Goal: Task Accomplishment & Management: Manage account settings

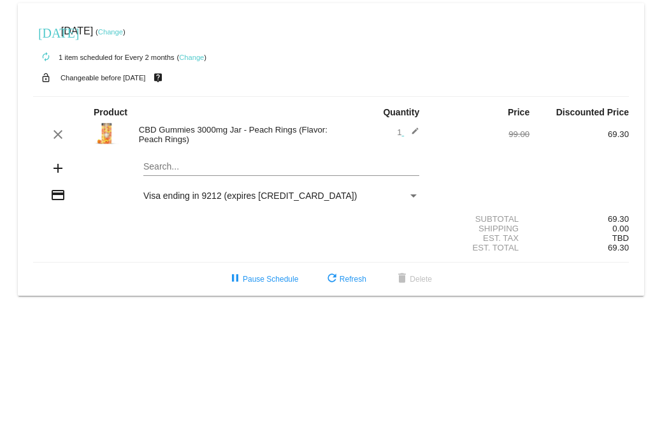
click at [184, 55] on link "Change" at bounding box center [191, 58] width 25 height 8
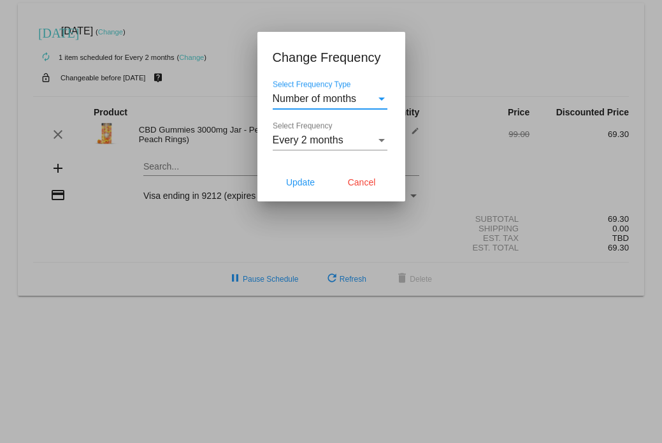
click at [382, 99] on div "Select Frequency Type" at bounding box center [382, 99] width 6 height 3
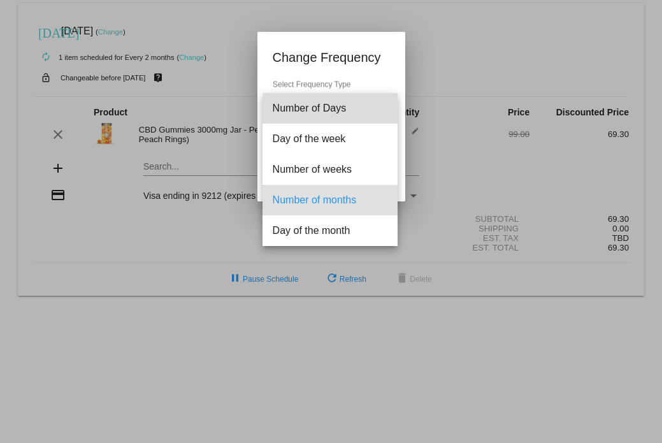
click at [382, 99] on span "Number of Days" at bounding box center [330, 108] width 115 height 31
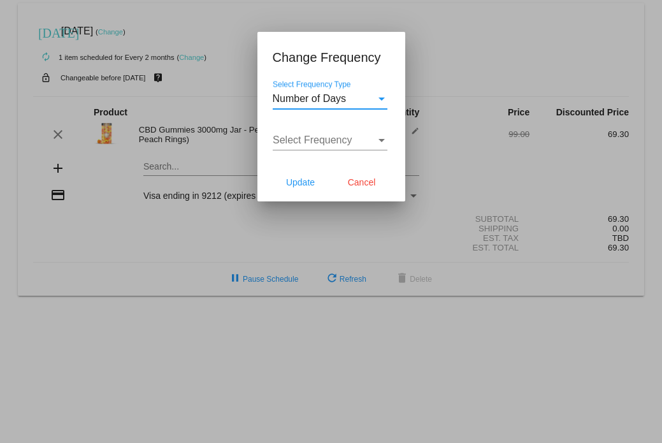
click at [382, 99] on div "Select Frequency Type" at bounding box center [382, 99] width 6 height 3
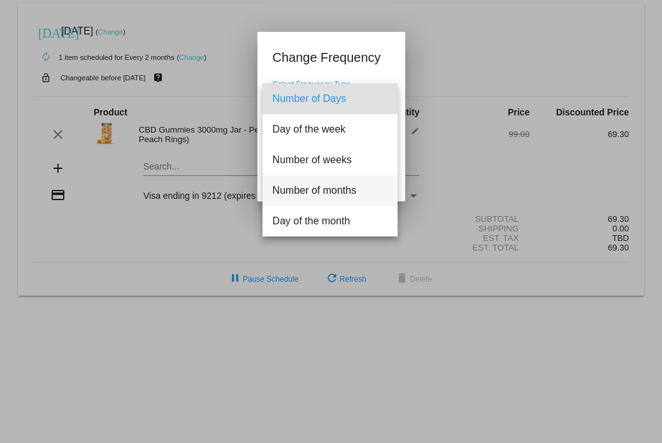
drag, startPoint x: 349, startPoint y: 193, endPoint x: 363, endPoint y: 184, distance: 15.7
click at [354, 190] on span "Number of months" at bounding box center [330, 190] width 115 height 31
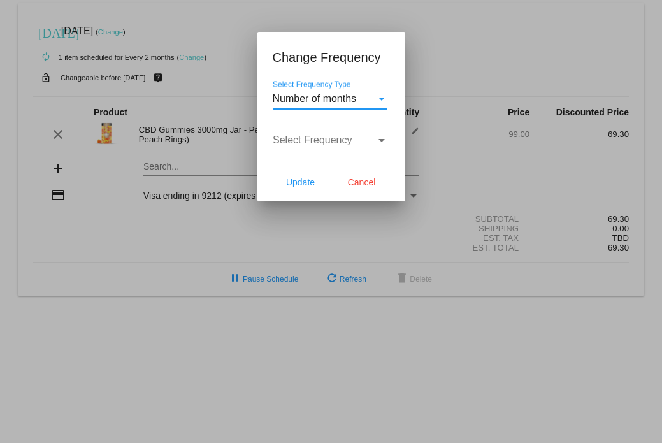
click at [380, 141] on div "Select Frequency" at bounding box center [382, 140] width 6 height 3
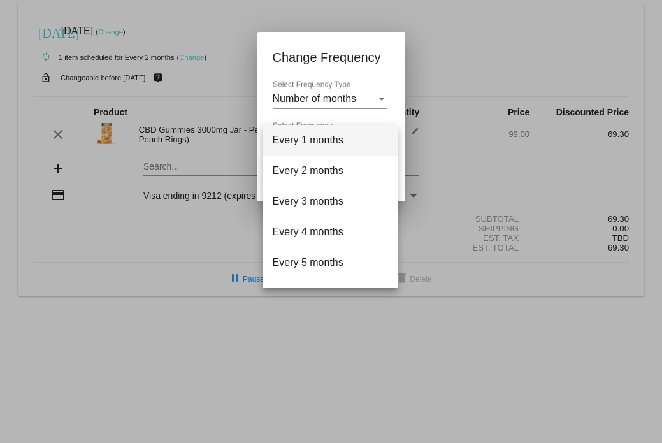
click at [429, 91] on div at bounding box center [331, 221] width 662 height 443
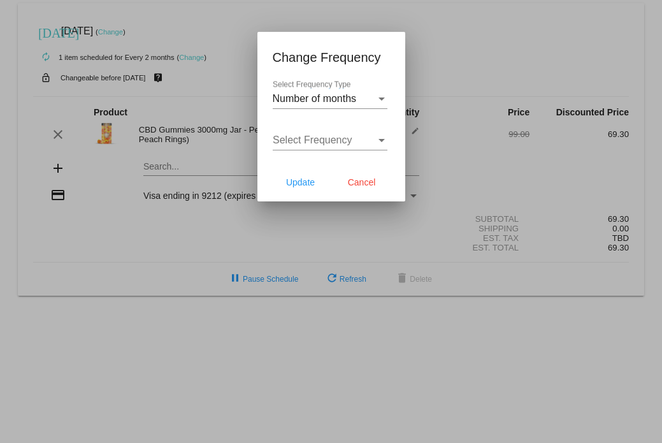
click at [379, 135] on div "Select Frequency" at bounding box center [381, 140] width 11 height 11
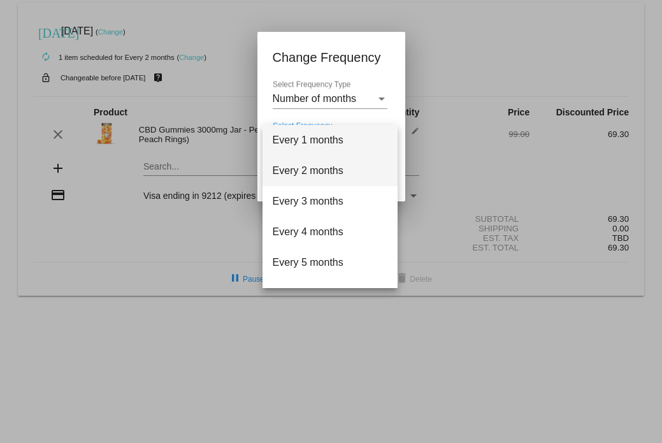
click at [335, 165] on span "Every 2 months" at bounding box center [330, 171] width 115 height 31
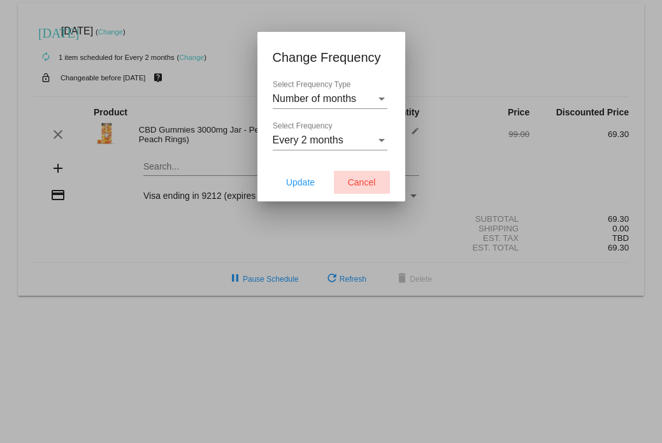
click at [358, 175] on button "Cancel" at bounding box center [362, 182] width 56 height 23
